Goal: Navigation & Orientation: Go to known website

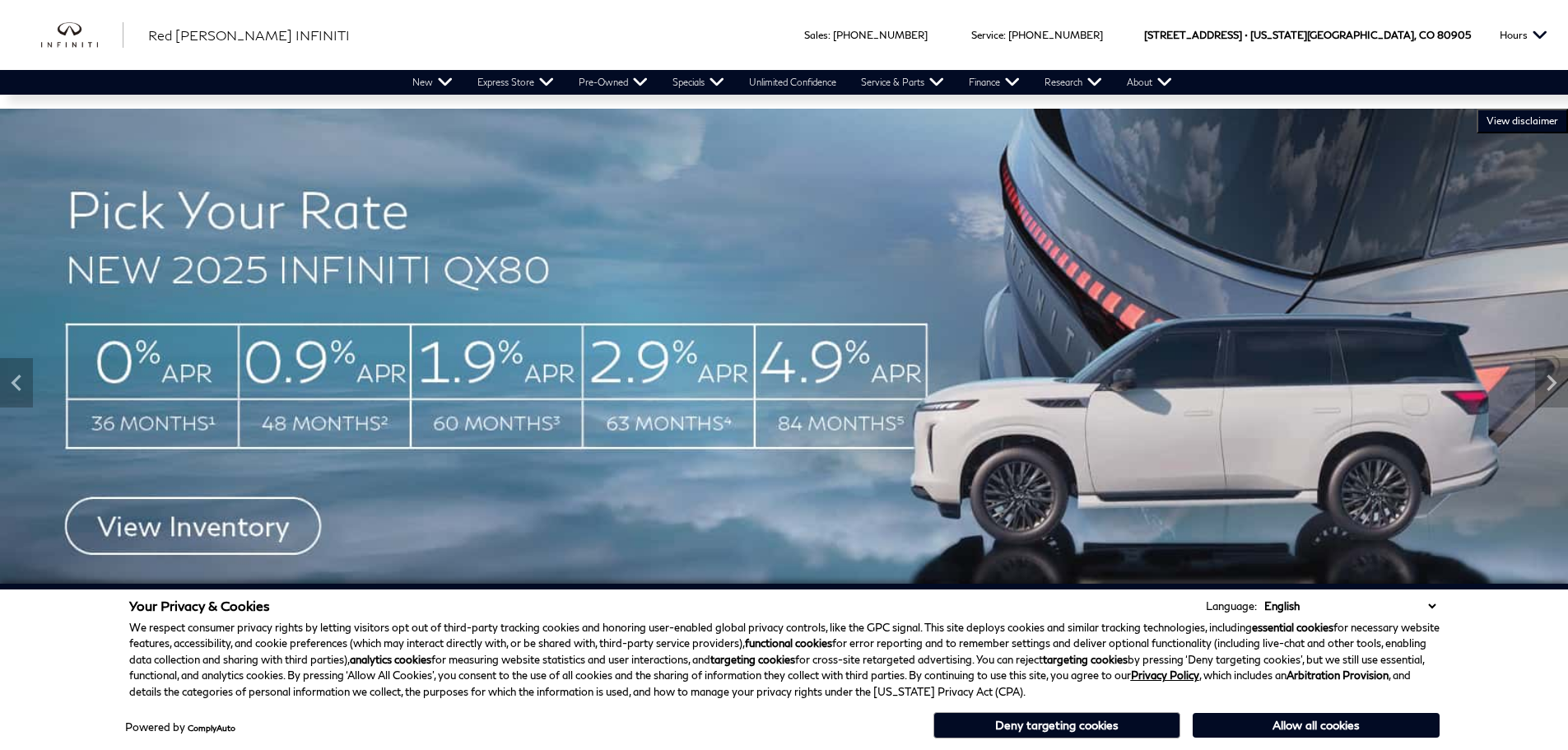
click at [1289, 725] on button "Allow all cookies" at bounding box center [1317, 724] width 247 height 25
